Goal: Transaction & Acquisition: Book appointment/travel/reservation

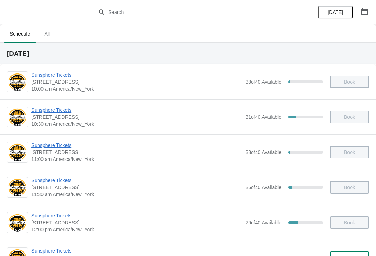
click at [375, 13] on div "[DATE]" at bounding box center [343, 12] width 66 height 24
click at [369, 15] on button "button" at bounding box center [365, 11] width 13 height 13
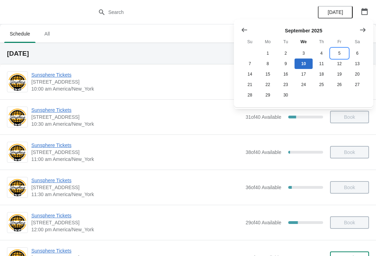
click at [338, 53] on button "5" at bounding box center [340, 53] width 18 height 10
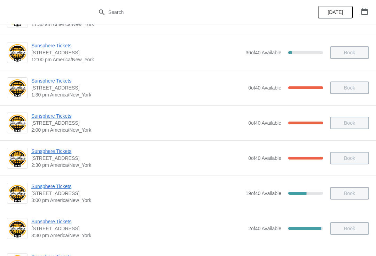
scroll to position [169, 0]
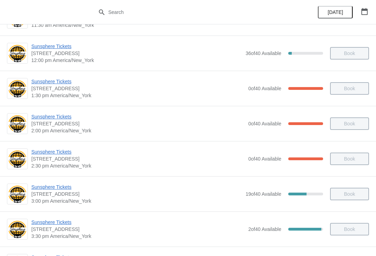
click at [63, 117] on span "Sunsphere Tickets" at bounding box center [138, 116] width 214 height 7
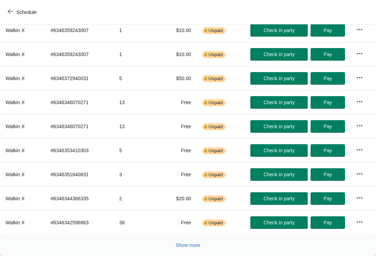
scroll to position [121, 0]
click at [193, 251] on button "Show more" at bounding box center [188, 245] width 30 height 13
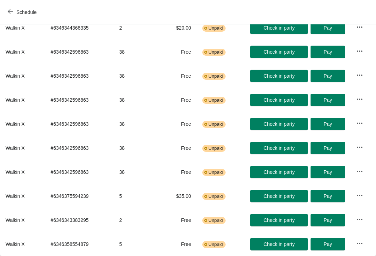
scroll to position [292, 0]
click at [125, 123] on td "38" at bounding box center [137, 124] width 47 height 24
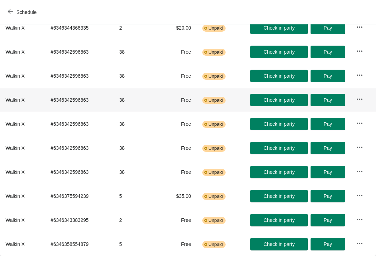
click at [127, 99] on td "38" at bounding box center [137, 100] width 47 height 24
click at [124, 74] on td "38" at bounding box center [137, 76] width 47 height 24
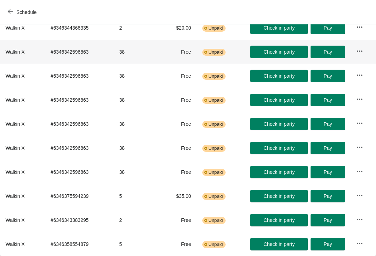
click at [128, 51] on td "38" at bounding box center [137, 52] width 47 height 24
click at [361, 47] on button "button" at bounding box center [360, 51] width 13 height 13
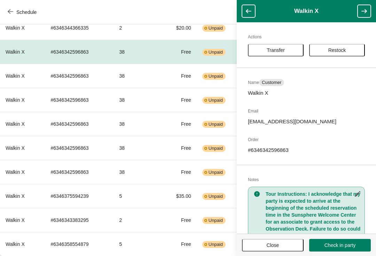
scroll to position [0, 0]
click at [280, 246] on span "Close" at bounding box center [273, 246] width 13 height 6
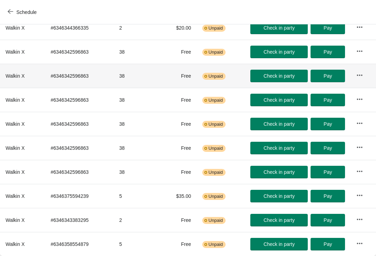
click at [126, 79] on td "38" at bounding box center [137, 76] width 47 height 24
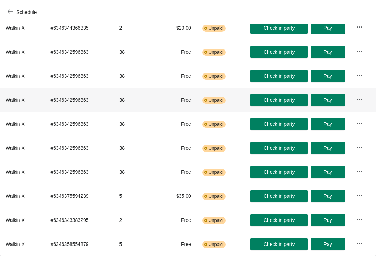
click at [130, 99] on td "38" at bounding box center [137, 100] width 47 height 24
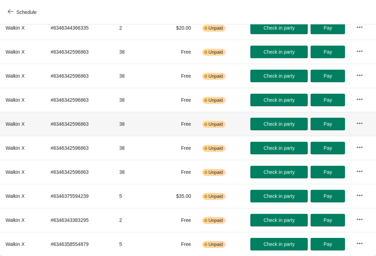
click at [131, 127] on td "38" at bounding box center [137, 124] width 47 height 24
click at [132, 152] on td "38" at bounding box center [137, 148] width 47 height 24
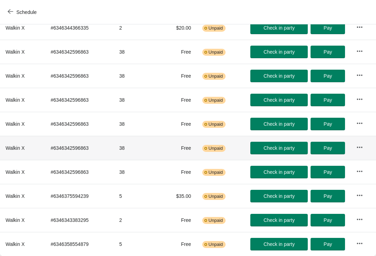
click at [133, 176] on td "38" at bounding box center [137, 172] width 47 height 24
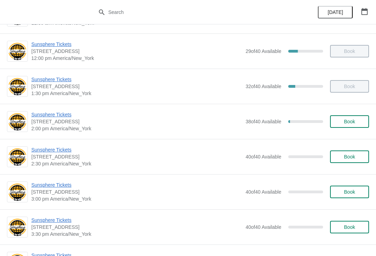
scroll to position [172, 0]
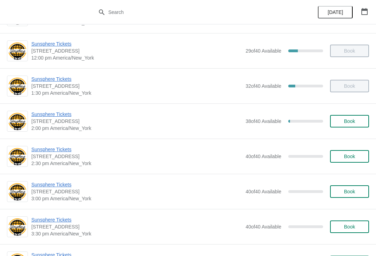
click at [355, 125] on button "Book" at bounding box center [349, 121] width 39 height 13
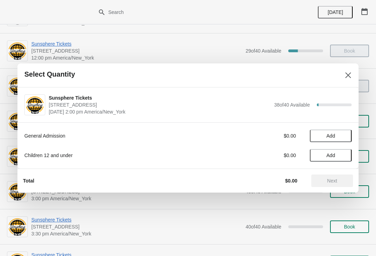
click at [349, 133] on button "Add" at bounding box center [331, 136] width 42 height 13
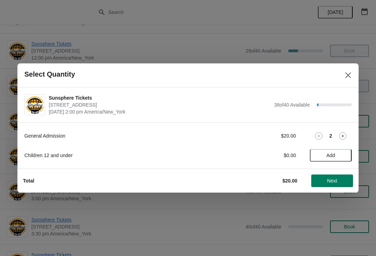
click at [347, 180] on span "Next" at bounding box center [332, 181] width 31 height 6
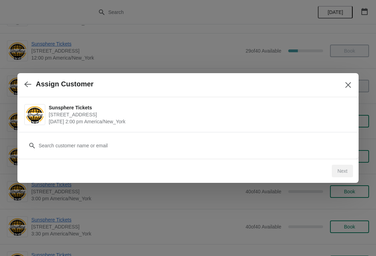
click at [269, 131] on div "Sunsphere Tickets 810 Clinch Avenue, Knoxville, TN, USA September 10 | 2:00 pm …" at bounding box center [188, 114] width 342 height 35
click at [267, 136] on div "Customer" at bounding box center [188, 142] width 328 height 20
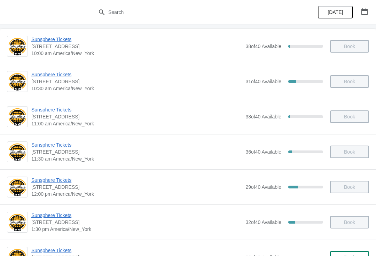
scroll to position [114, 0]
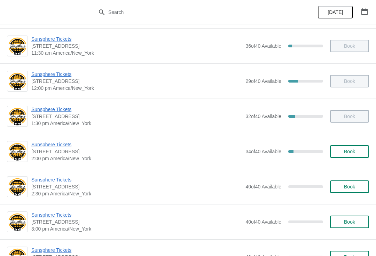
scroll to position [159, 0]
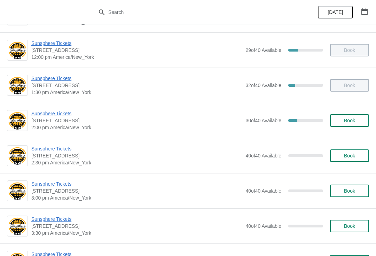
scroll to position [176, 0]
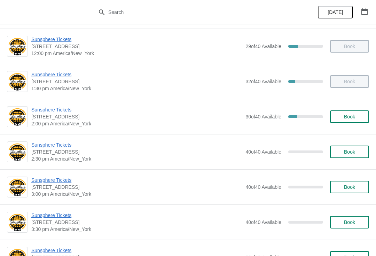
click at [350, 113] on button "Book" at bounding box center [349, 117] width 39 height 13
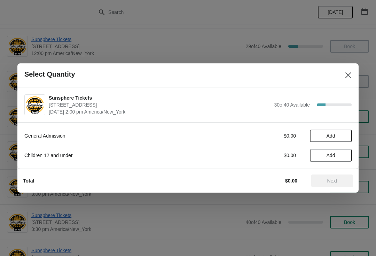
click at [341, 137] on span "Add" at bounding box center [331, 136] width 29 height 6
click at [344, 137] on icon at bounding box center [343, 135] width 7 height 7
click at [327, 176] on button "Next" at bounding box center [333, 181] width 42 height 13
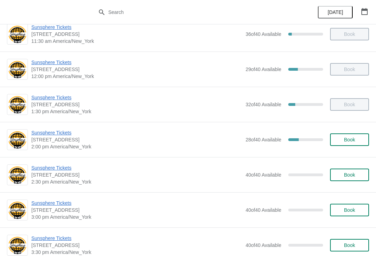
scroll to position [162, 0]
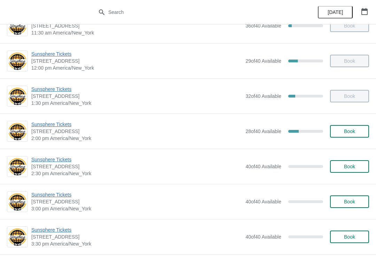
click at [344, 137] on button "Book" at bounding box center [349, 131] width 39 height 13
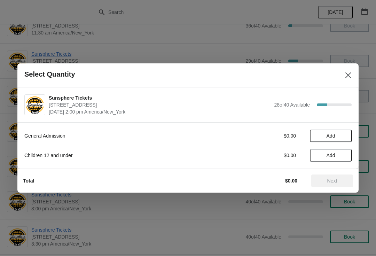
click at [344, 135] on span "Add" at bounding box center [331, 136] width 29 height 6
click at [344, 138] on icon at bounding box center [343, 135] width 7 height 7
click at [345, 134] on icon at bounding box center [343, 135] width 7 height 7
click at [344, 136] on icon at bounding box center [343, 135] width 7 height 7
click at [330, 183] on span "Next" at bounding box center [333, 181] width 10 height 6
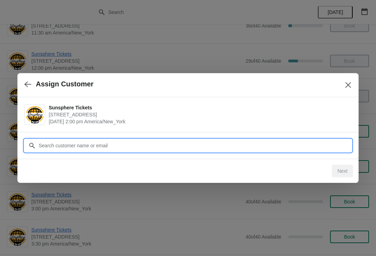
click at [301, 140] on input "Customer" at bounding box center [195, 145] width 314 height 13
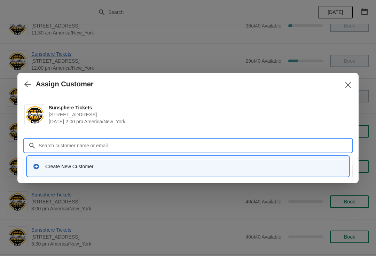
click at [97, 166] on div "Create New Customer" at bounding box center [194, 166] width 298 height 7
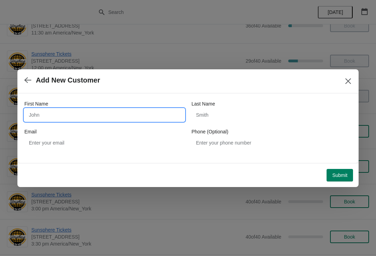
click at [75, 119] on input "First Name" at bounding box center [104, 115] width 160 height 13
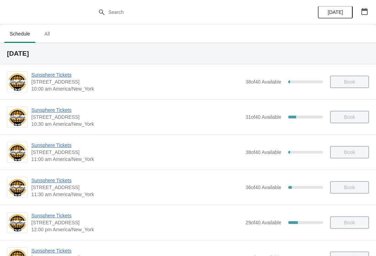
click at [353, 13] on button "[DATE]" at bounding box center [335, 12] width 35 height 13
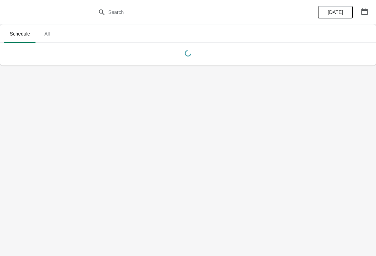
click at [352, 14] on button "[DATE]" at bounding box center [335, 12] width 35 height 13
click at [363, 17] on button "button" at bounding box center [365, 11] width 13 height 13
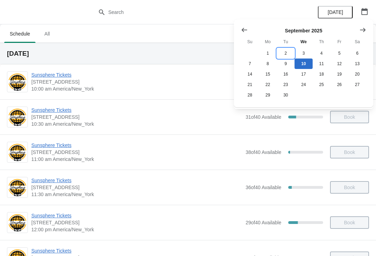
click at [289, 48] on button "2" at bounding box center [286, 53] width 18 height 10
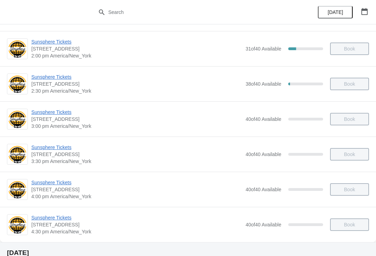
scroll to position [274, 0]
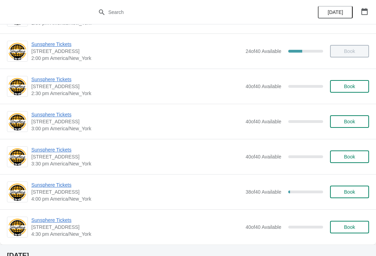
scroll to position [246, 0]
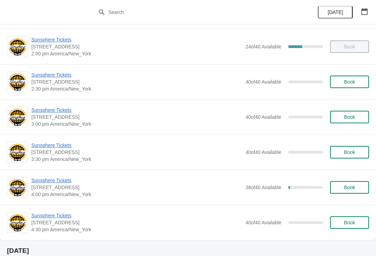
click at [365, 82] on button "Book" at bounding box center [349, 82] width 39 height 13
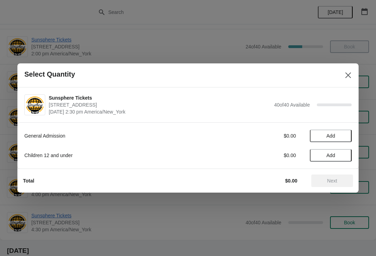
click at [345, 135] on span "Add" at bounding box center [331, 136] width 29 height 6
click at [346, 138] on icon at bounding box center [343, 135] width 7 height 7
click at [345, 135] on icon at bounding box center [343, 135] width 7 height 7
click at [330, 175] on button "Next" at bounding box center [333, 181] width 42 height 13
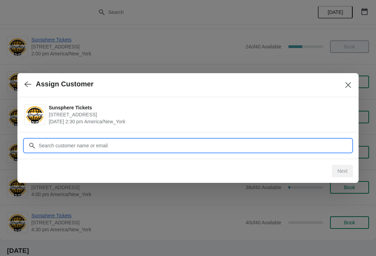
click at [310, 145] on input "Customer" at bounding box center [195, 145] width 314 height 13
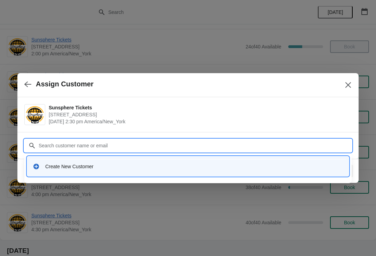
click at [158, 173] on div "Create New Customer" at bounding box center [188, 166] width 317 height 14
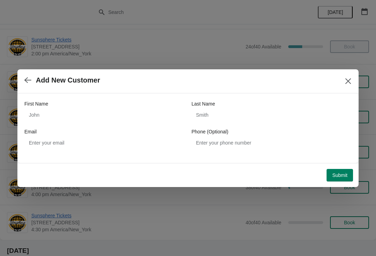
click at [106, 127] on div "First Name Last Name Email Phone (Optional)" at bounding box center [188, 124] width 328 height 49
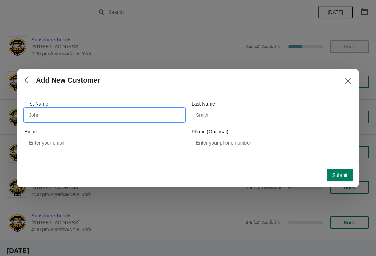
click at [70, 114] on input "First Name" at bounding box center [104, 115] width 160 height 13
type input "W"
click at [334, 169] on button "Submit" at bounding box center [340, 175] width 26 height 13
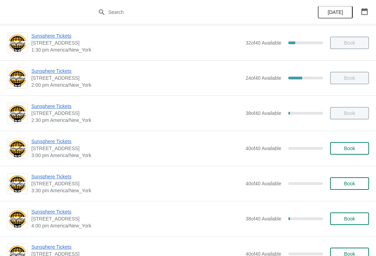
scroll to position [215, 0]
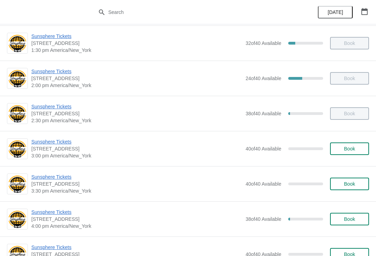
click at [357, 151] on span "Book" at bounding box center [350, 149] width 26 height 6
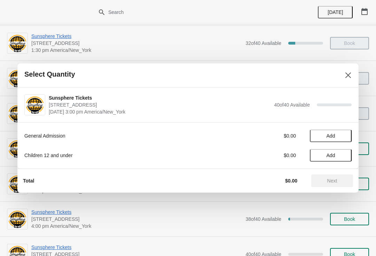
click at [347, 137] on button "Add" at bounding box center [331, 136] width 42 height 13
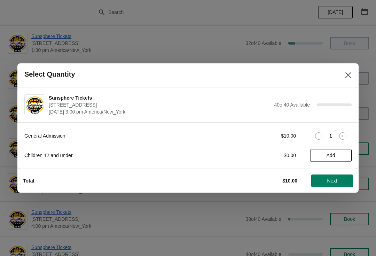
click at [347, 139] on icon at bounding box center [343, 135] width 7 height 7
click at [335, 172] on div "Total $20.00 Next" at bounding box center [185, 178] width 336 height 18
click at [324, 177] on button "Next" at bounding box center [333, 181] width 42 height 13
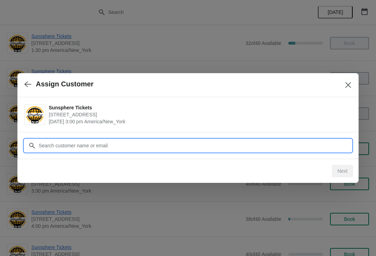
click at [304, 139] on input "Customer" at bounding box center [195, 145] width 314 height 13
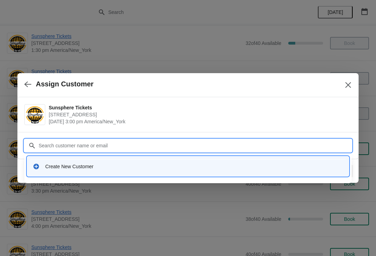
click at [106, 176] on div "Create New Customer" at bounding box center [188, 167] width 322 height 20
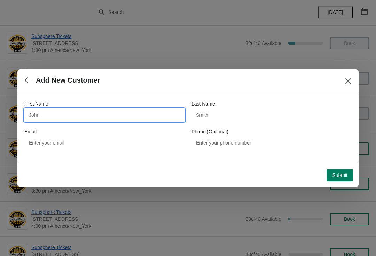
click at [90, 120] on input "First Name" at bounding box center [104, 115] width 160 height 13
type input "W"
click at [340, 169] on button "Submit" at bounding box center [340, 175] width 26 height 13
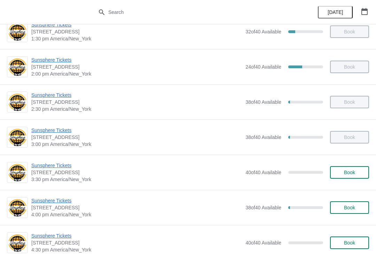
scroll to position [249, 0]
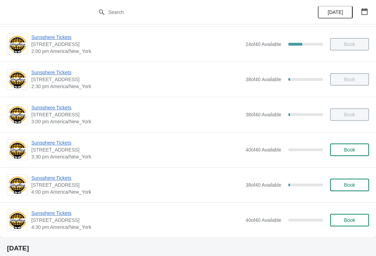
click at [353, 163] on div "Sunsphere Tickets [STREET_ADDRESS] 3:30 pm [GEOGRAPHIC_DATA]/New_York 40 of 40 …" at bounding box center [188, 149] width 376 height 35
click at [353, 149] on span "Book" at bounding box center [349, 150] width 11 height 6
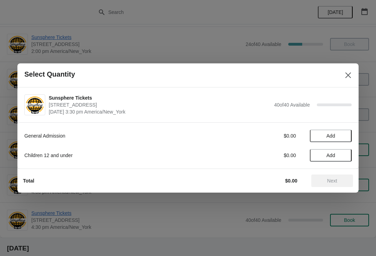
click at [342, 138] on span "Add" at bounding box center [331, 136] width 29 height 6
click at [345, 139] on icon at bounding box center [343, 135] width 7 height 7
click at [337, 175] on button "Next" at bounding box center [333, 181] width 42 height 13
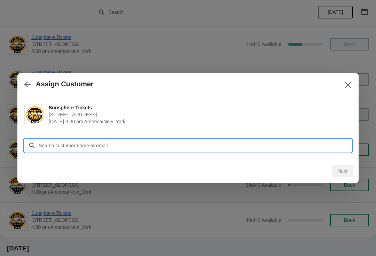
click at [288, 144] on input "Customer" at bounding box center [195, 145] width 314 height 13
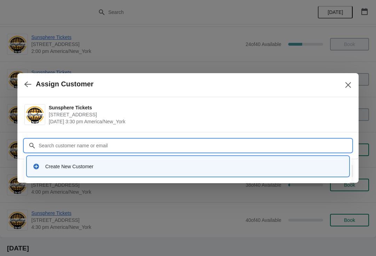
click at [84, 166] on div "Create New Customer" at bounding box center [194, 166] width 298 height 7
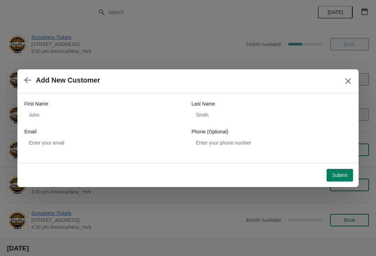
click at [83, 107] on div "First Name" at bounding box center [104, 103] width 160 height 7
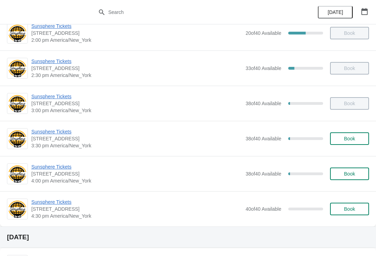
scroll to position [263, 0]
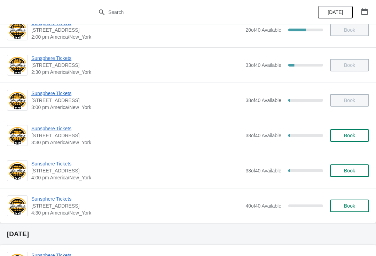
click at [347, 136] on span "Book" at bounding box center [349, 136] width 11 height 6
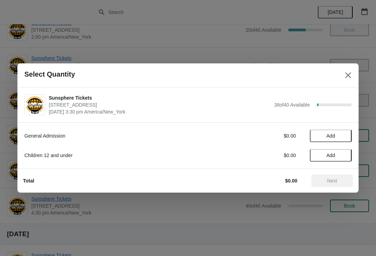
click at [338, 139] on button "Add" at bounding box center [331, 136] width 42 height 13
click at [332, 180] on span "Next" at bounding box center [333, 181] width 10 height 6
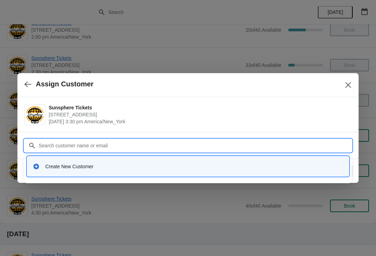
click at [104, 168] on div "Create New Customer" at bounding box center [194, 166] width 298 height 7
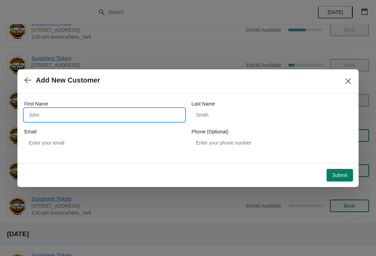
click at [103, 121] on input "First Name" at bounding box center [104, 115] width 160 height 13
type input "W"
click at [340, 169] on button "Submit" at bounding box center [340, 175] width 26 height 13
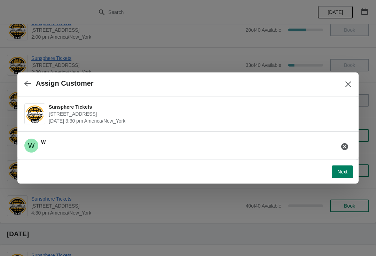
click at [341, 167] on button "Next" at bounding box center [342, 172] width 21 height 13
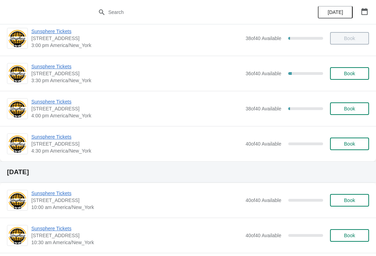
scroll to position [326, 0]
click at [358, 75] on span "Book" at bounding box center [350, 73] width 26 height 6
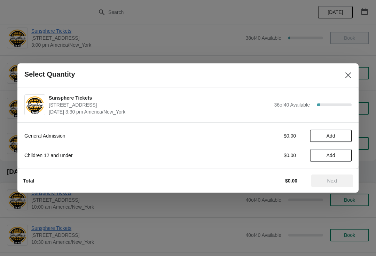
click at [342, 139] on button "Add" at bounding box center [331, 136] width 42 height 13
click at [341, 139] on icon at bounding box center [343, 135] width 7 height 7
click at [343, 135] on icon at bounding box center [343, 136] width 2 height 2
click at [336, 177] on button "Next" at bounding box center [333, 181] width 42 height 13
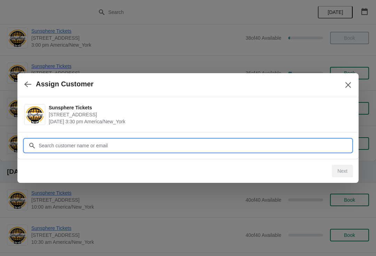
click at [304, 149] on input "Customer" at bounding box center [195, 145] width 314 height 13
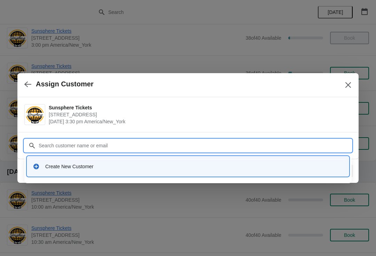
click at [144, 169] on div "Create New Customer" at bounding box center [194, 166] width 298 height 7
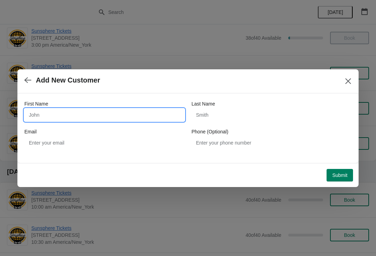
click at [51, 109] on input "First Name" at bounding box center [104, 115] width 160 height 13
type input "W"
click at [338, 170] on button "Submit" at bounding box center [340, 175] width 26 height 13
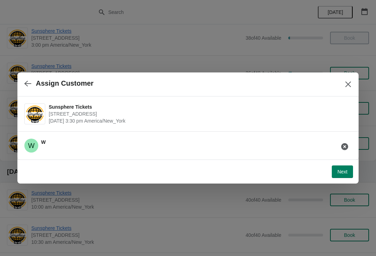
click at [351, 167] on button "Next" at bounding box center [342, 172] width 21 height 13
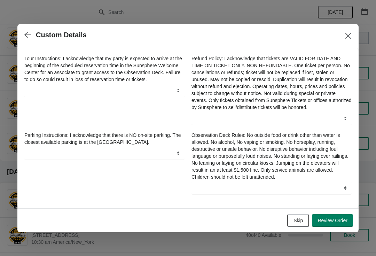
click at [307, 218] on button "Skip" at bounding box center [299, 220] width 22 height 13
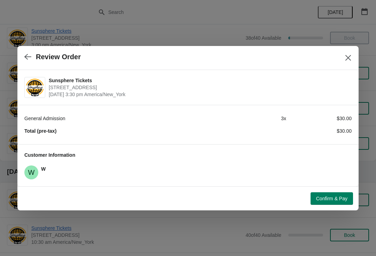
click at [325, 197] on span "Confirm & Pay" at bounding box center [332, 199] width 31 height 6
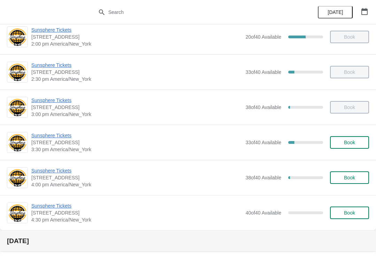
scroll to position [256, 0]
click at [342, 135] on div "Sunsphere Tickets [STREET_ADDRESS] 3:30 pm [GEOGRAPHIC_DATA]/New_York 33 of 40 …" at bounding box center [200, 142] width 338 height 21
click at [347, 138] on button "Book" at bounding box center [349, 143] width 39 height 13
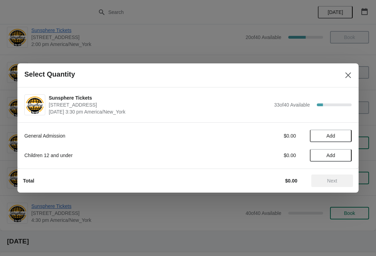
click at [343, 141] on button "Add" at bounding box center [331, 136] width 42 height 13
click at [328, 178] on span "Next" at bounding box center [333, 181] width 10 height 6
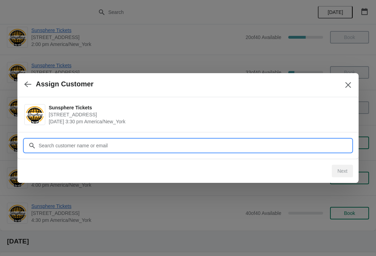
click at [308, 144] on input "Customer" at bounding box center [195, 145] width 314 height 13
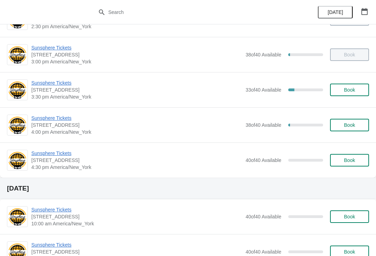
scroll to position [313, 0]
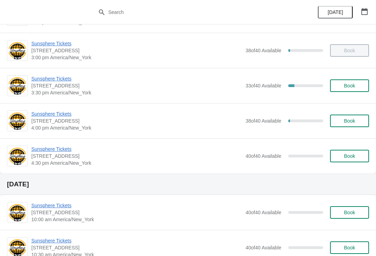
click at [62, 113] on span "Sunsphere Tickets" at bounding box center [136, 114] width 211 height 7
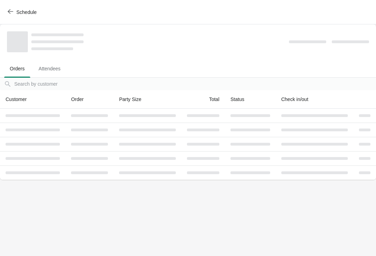
scroll to position [0, 0]
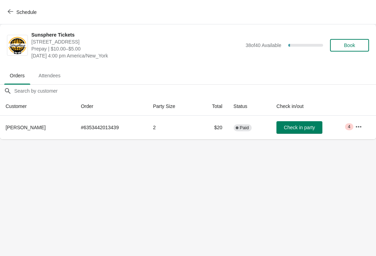
click at [294, 124] on button "Check in party" at bounding box center [300, 127] width 46 height 13
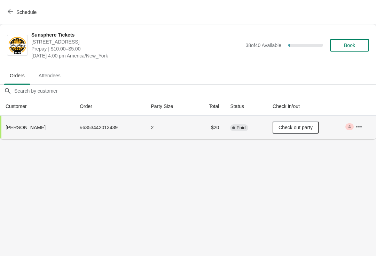
click at [341, 41] on button "Book" at bounding box center [349, 45] width 39 height 13
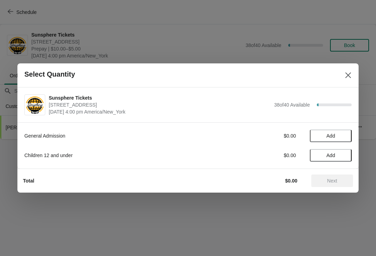
click at [345, 142] on button "Add" at bounding box center [331, 136] width 42 height 13
click at [345, 136] on icon at bounding box center [343, 135] width 7 height 7
click at [334, 180] on span "Next" at bounding box center [333, 181] width 10 height 6
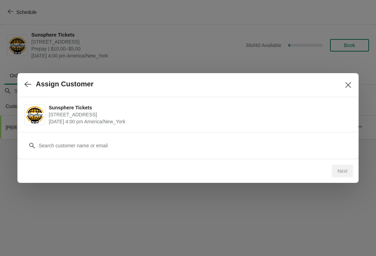
click at [289, 134] on div "Customer" at bounding box center [188, 142] width 328 height 20
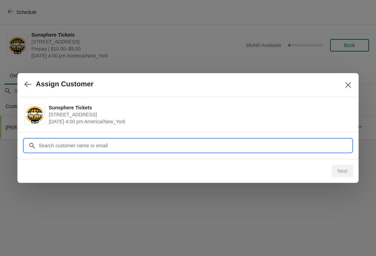
click at [290, 145] on input "Customer" at bounding box center [195, 145] width 314 height 13
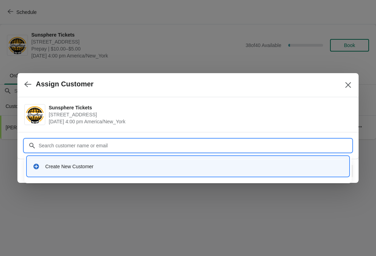
click at [127, 168] on div "Create New Customer" at bounding box center [194, 166] width 298 height 7
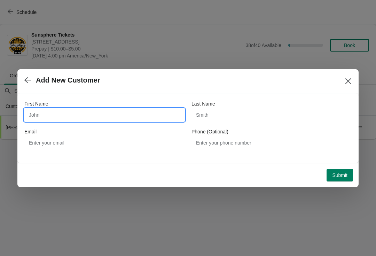
click at [73, 118] on input "First Name" at bounding box center [104, 115] width 160 height 13
type input "W"
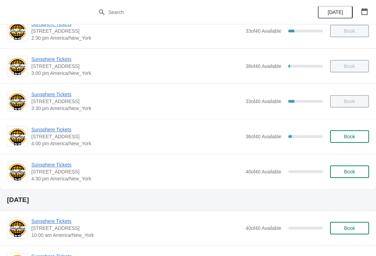
scroll to position [298, 0]
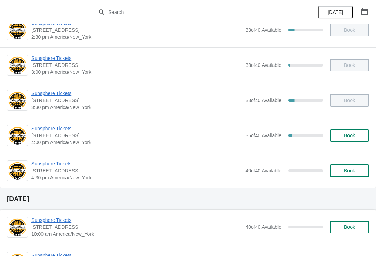
click at [352, 137] on span "Book" at bounding box center [349, 136] width 11 height 6
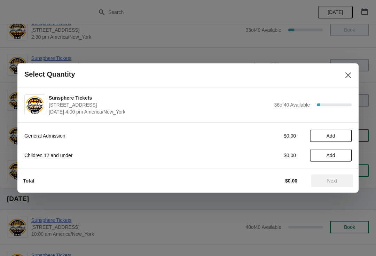
click at [345, 137] on span "Add" at bounding box center [331, 136] width 29 height 6
click at [341, 138] on icon at bounding box center [343, 135] width 7 height 7
click at [330, 182] on span "Next" at bounding box center [333, 181] width 10 height 6
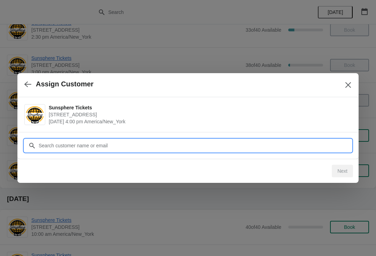
click at [271, 149] on input "Customer" at bounding box center [195, 145] width 314 height 13
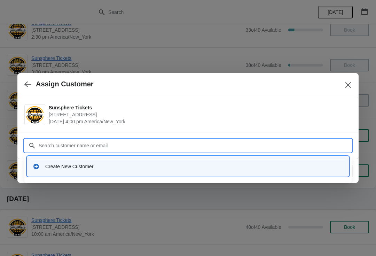
click at [114, 149] on input "Customer" at bounding box center [195, 145] width 314 height 13
click at [95, 173] on div "Create New Customer" at bounding box center [188, 166] width 317 height 14
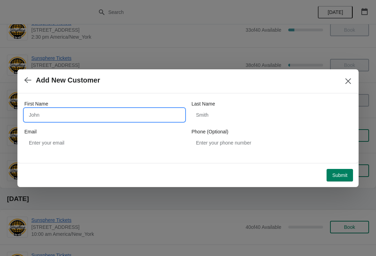
click at [70, 118] on input "First Name" at bounding box center [104, 115] width 160 height 13
type input "W"
click at [338, 167] on div "Submit" at bounding box center [186, 173] width 333 height 15
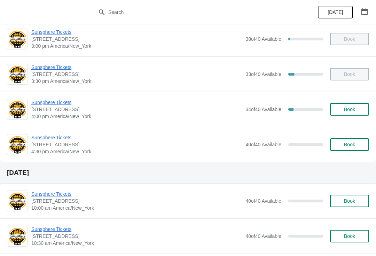
scroll to position [335, 0]
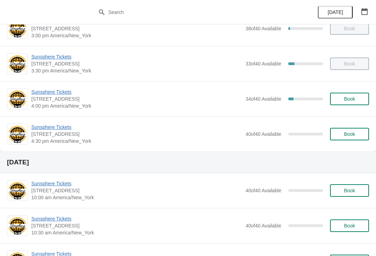
click at [356, 100] on span "Book" at bounding box center [350, 99] width 26 height 6
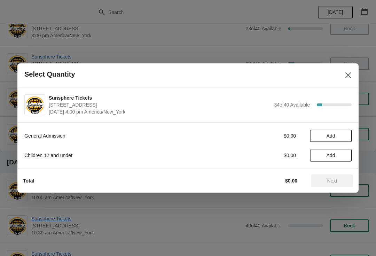
click at [334, 137] on span "Add" at bounding box center [331, 136] width 9 height 6
click at [342, 134] on icon at bounding box center [343, 135] width 7 height 7
click at [331, 179] on span "Next" at bounding box center [333, 181] width 10 height 6
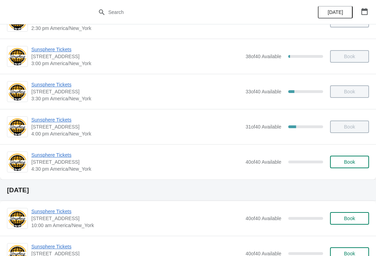
scroll to position [307, 0]
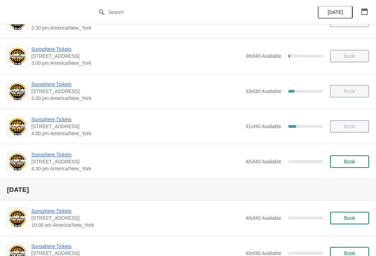
click at [333, 168] on button "Book" at bounding box center [349, 161] width 39 height 13
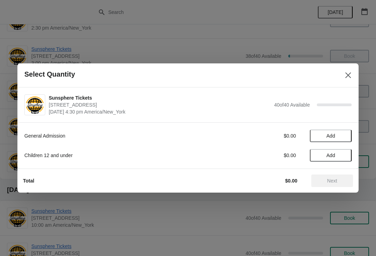
click at [339, 137] on span "Add" at bounding box center [331, 136] width 29 height 6
click at [342, 160] on button "Add" at bounding box center [331, 155] width 42 height 13
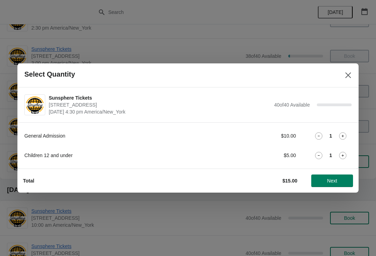
click at [346, 155] on icon at bounding box center [343, 155] width 7 height 7
click at [346, 153] on icon at bounding box center [343, 155] width 7 height 7
click at [346, 156] on icon at bounding box center [343, 155] width 7 height 7
click at [337, 172] on div "Total $30.00 Next" at bounding box center [185, 178] width 336 height 18
click at [330, 178] on span "Next" at bounding box center [333, 181] width 10 height 6
